Goal: Complete application form

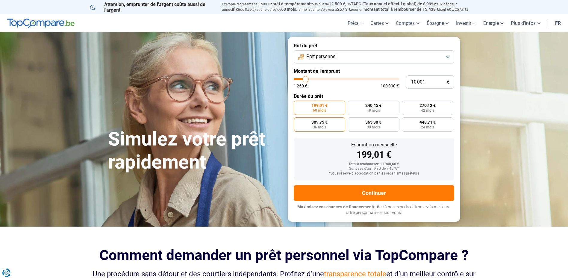
click at [330, 124] on label "309,75 € 36 mois" at bounding box center [320, 124] width 52 height 14
click at [298, 121] on input "309,75 € 36 mois" at bounding box center [296, 119] width 4 height 4
radio input "true"
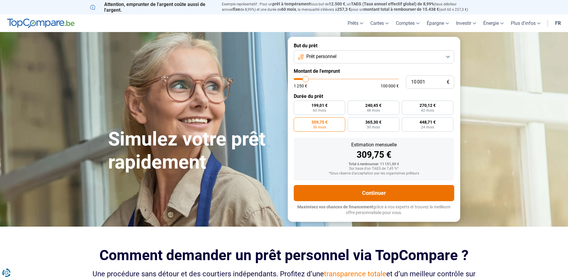
click at [357, 192] on button "Continuer" at bounding box center [374, 193] width 161 height 16
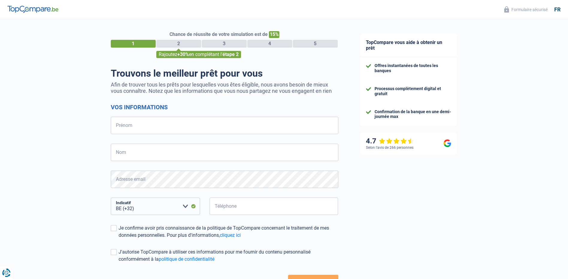
select select "32"
click at [154, 132] on input "Prénom" at bounding box center [225, 125] width 228 height 17
type input "veronique"
type input "dulac"
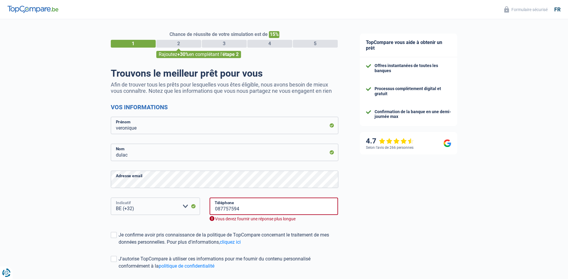
click at [152, 208] on select "BE (+32) LU (+352) Veuillez sélectionner une option" at bounding box center [155, 206] width 89 height 17
click at [214, 209] on input "087757594" at bounding box center [274, 206] width 129 height 17
click at [218, 209] on input "087757594" at bounding box center [274, 206] width 129 height 17
click at [294, 212] on input "87757594" at bounding box center [274, 206] width 129 height 17
type input "8"
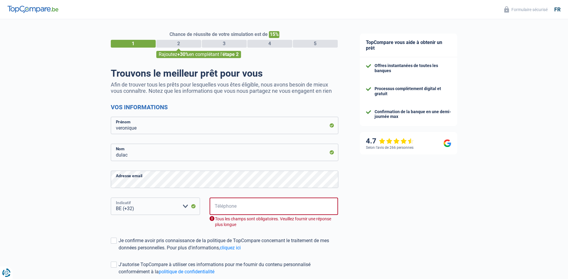
click at [156, 207] on select "BE (+32) LU (+352) Veuillez sélectionner une option" at bounding box center [155, 206] width 89 height 17
click at [142, 206] on select "BE (+32) LU (+352) Veuillez sélectionner une option" at bounding box center [155, 206] width 89 height 17
click at [214, 209] on input "Téléphone" at bounding box center [274, 206] width 129 height 17
type input "475495041"
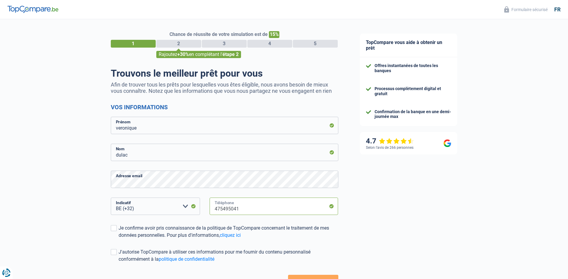
scroll to position [30, 0]
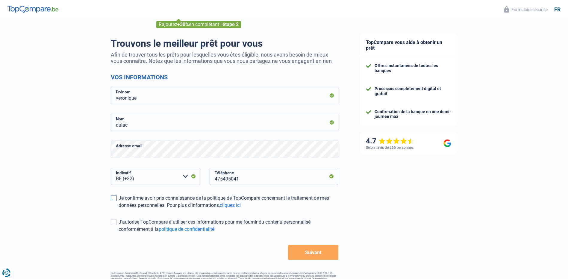
click at [111, 196] on span at bounding box center [114, 198] width 6 height 6
click at [119, 209] on input "Je confirme avoir pris connaissance de la politique de TopCompare concernant le…" at bounding box center [119, 209] width 0 height 0
click at [114, 223] on span at bounding box center [114, 222] width 6 height 6
click at [119, 233] on input "J'autorise TopCompare à utiliser ces informations pour me fournir du contenu pe…" at bounding box center [119, 233] width 0 height 0
click at [322, 256] on button "Suivant" at bounding box center [313, 252] width 50 height 15
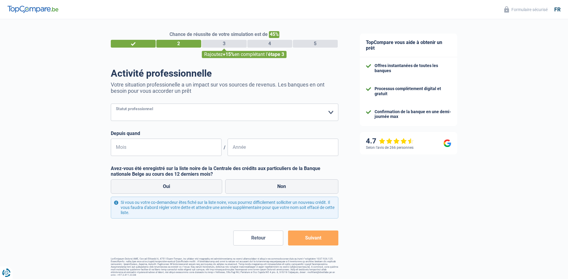
click at [328, 112] on select "Ouvrier Employé privé Employé public Invalide Indépendant Pensionné Chômeur Mut…" at bounding box center [225, 112] width 228 height 17
select select "independent"
click at [111, 104] on select "Ouvrier Employé privé Employé public Invalide Indépendant Pensionné Chômeur Mut…" at bounding box center [225, 112] width 228 height 17
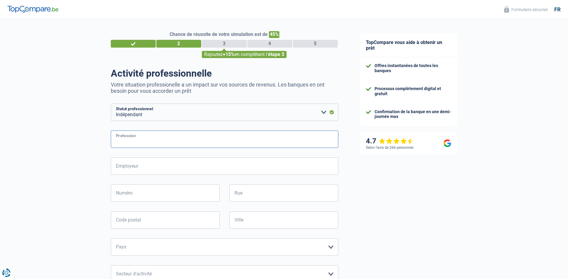
click at [253, 142] on input "Profession" at bounding box center [225, 139] width 228 height 17
type input "horeca"
click at [161, 170] on input "Employeur" at bounding box center [225, 166] width 228 height 17
click at [195, 148] on input "horeca" at bounding box center [225, 139] width 228 height 17
click at [150, 169] on input "Employeur" at bounding box center [225, 166] width 228 height 17
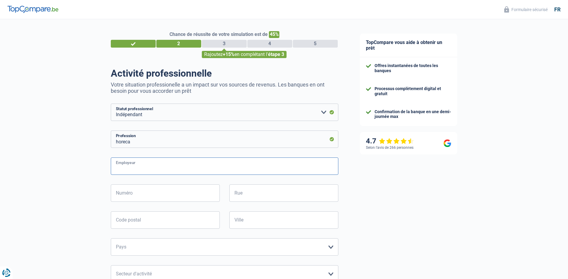
click at [158, 170] on input "Employeur" at bounding box center [225, 166] width 228 height 17
type input "le formule 1"
type input "Route du Circuit 8"
type input "4970"
type input "Francorchamps"
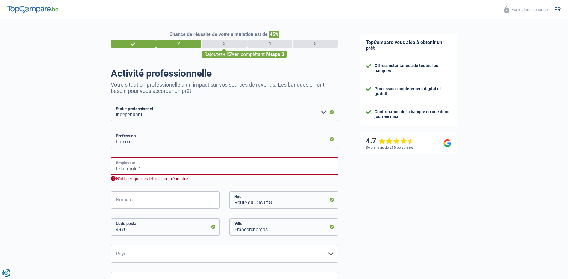
click at [160, 165] on input "le formule 1" at bounding box center [225, 166] width 228 height 17
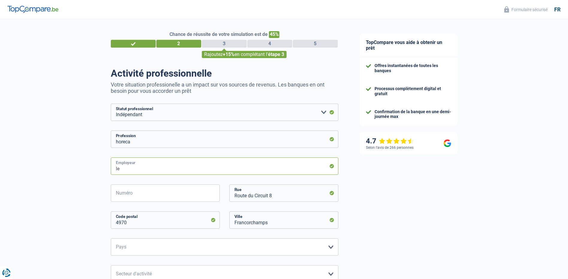
type input "l"
type input "dulac veronique"
click at [165, 193] on input "Numéro" at bounding box center [165, 193] width 109 height 17
click at [400, 220] on div "TopCompare vous aide à obtenir un prêt Offres instantanées de toutes les banque…" at bounding box center [458, 244] width 219 height 451
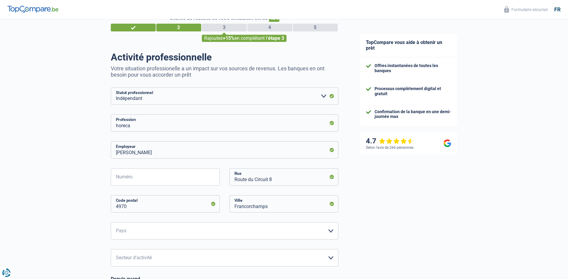
scroll to position [30, 0]
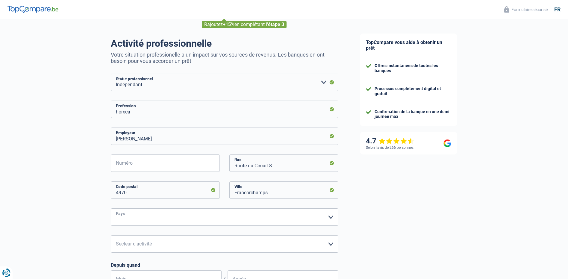
click at [330, 217] on select "Belgique Luxembourg Veuillez sélectionner une option" at bounding box center [225, 217] width 228 height 17
select select "BE"
click at [111, 209] on select "Belgique Luxembourg Veuillez sélectionner une option" at bounding box center [225, 217] width 228 height 17
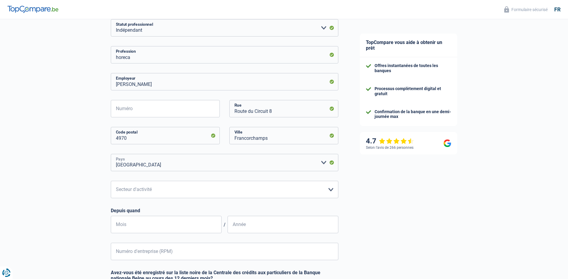
scroll to position [90, 0]
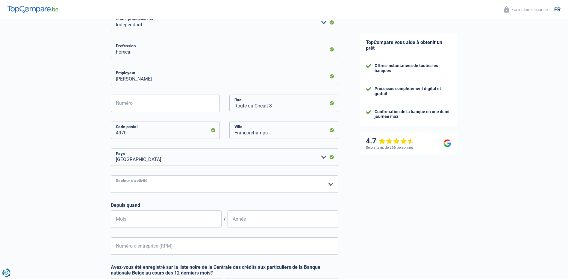
click at [329, 183] on select "Agriculture/Pêche Industrie Horeca Courier/Fitness/Taxi Construction Banques/As…" at bounding box center [225, 184] width 228 height 17
select select "hrc"
click at [111, 176] on select "Agriculture/Pêche Industrie Horeca Courier/Fitness/Taxi Construction Banques/As…" at bounding box center [225, 184] width 228 height 17
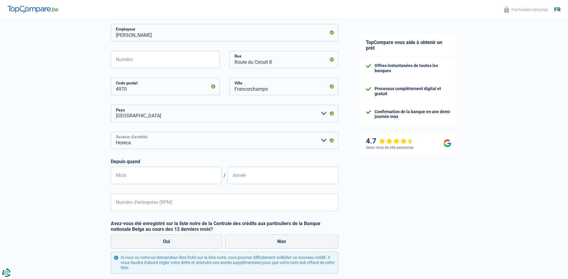
scroll to position [150, 0]
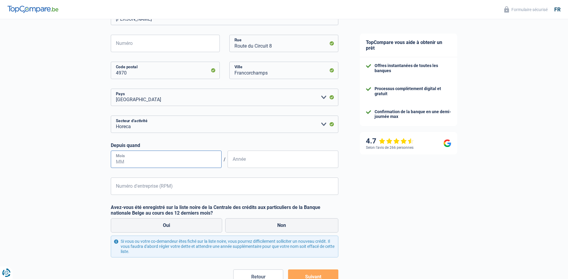
click at [183, 159] on input "Mois" at bounding box center [166, 159] width 111 height 17
type input "7"
type input "07"
type input "2007"
click at [186, 189] on input "Numéro d'entreprise (RPM)" at bounding box center [225, 186] width 228 height 17
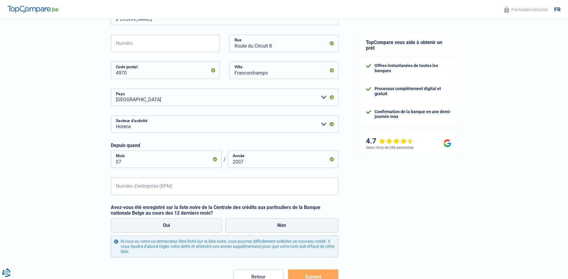
click at [357, 205] on div "TopCompare vous aide à obtenir un prêt Offres instantanées de toutes les banque…" at bounding box center [458, 94] width 219 height 451
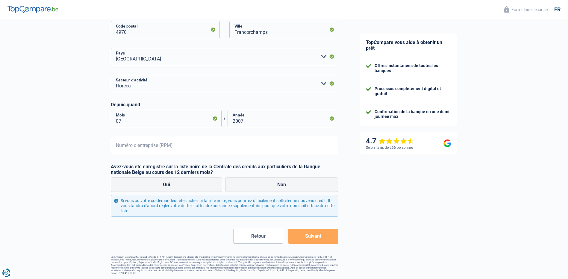
scroll to position [71, 0]
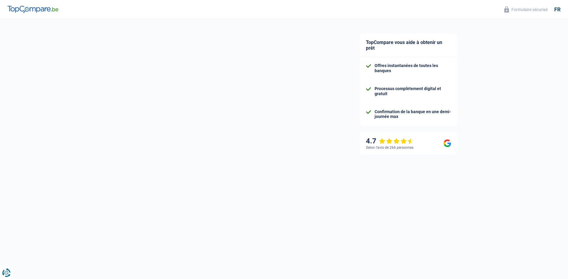
scroll to position [18, 0]
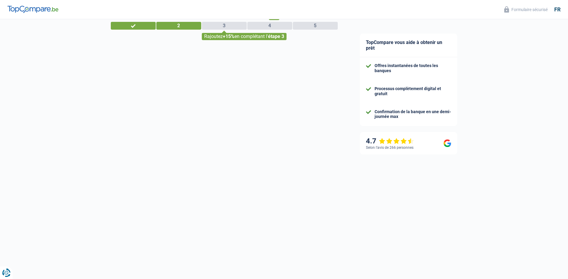
select select "32"
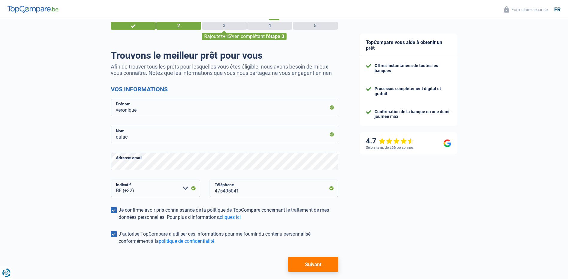
scroll to position [0, 0]
